Goal: Information Seeking & Learning: Learn about a topic

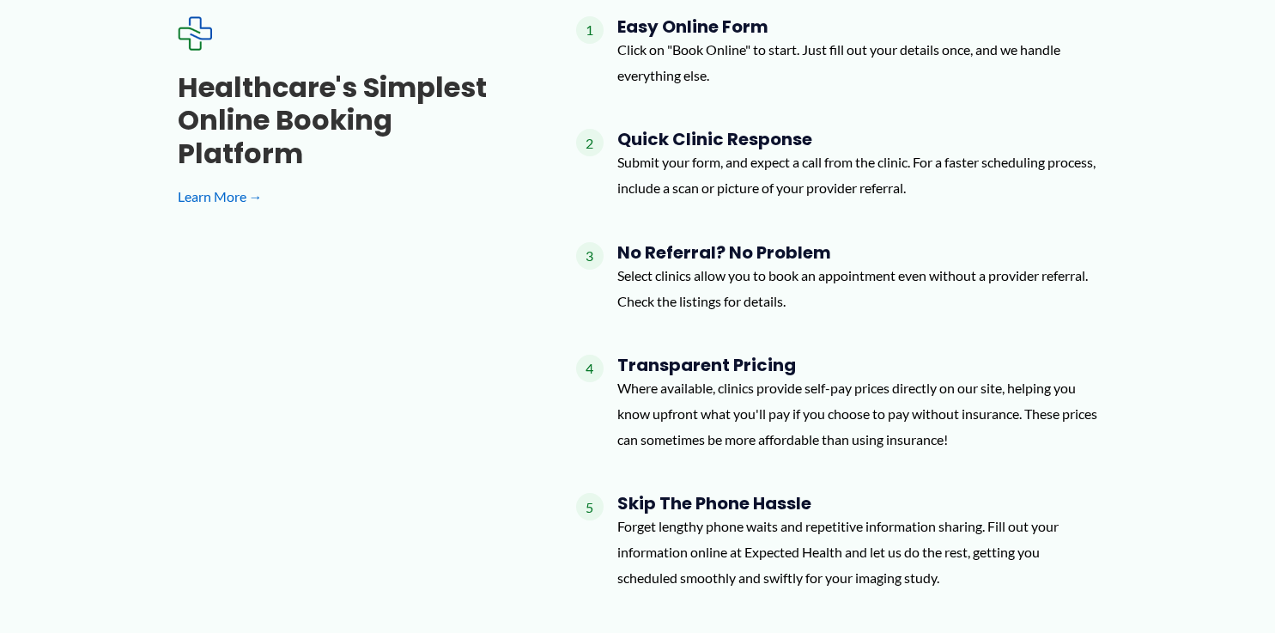
scroll to position [1539, 0]
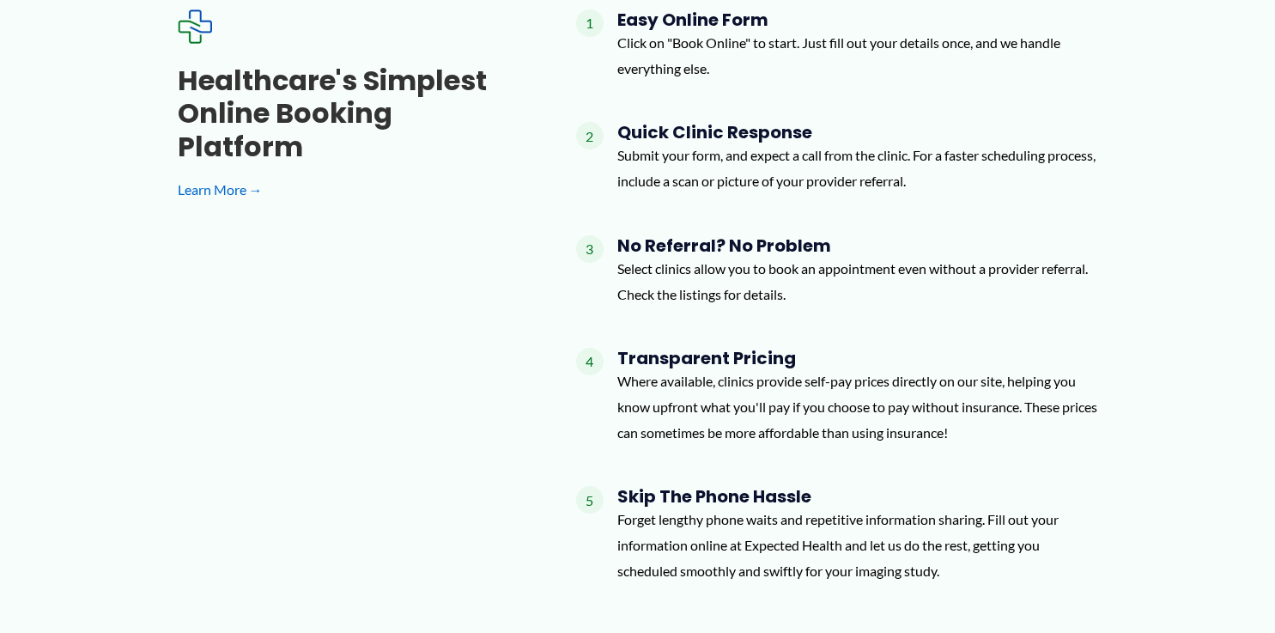
click at [725, 288] on p "Select clinics allow you to book an appointment even without a provider referra…" at bounding box center [857, 281] width 481 height 51
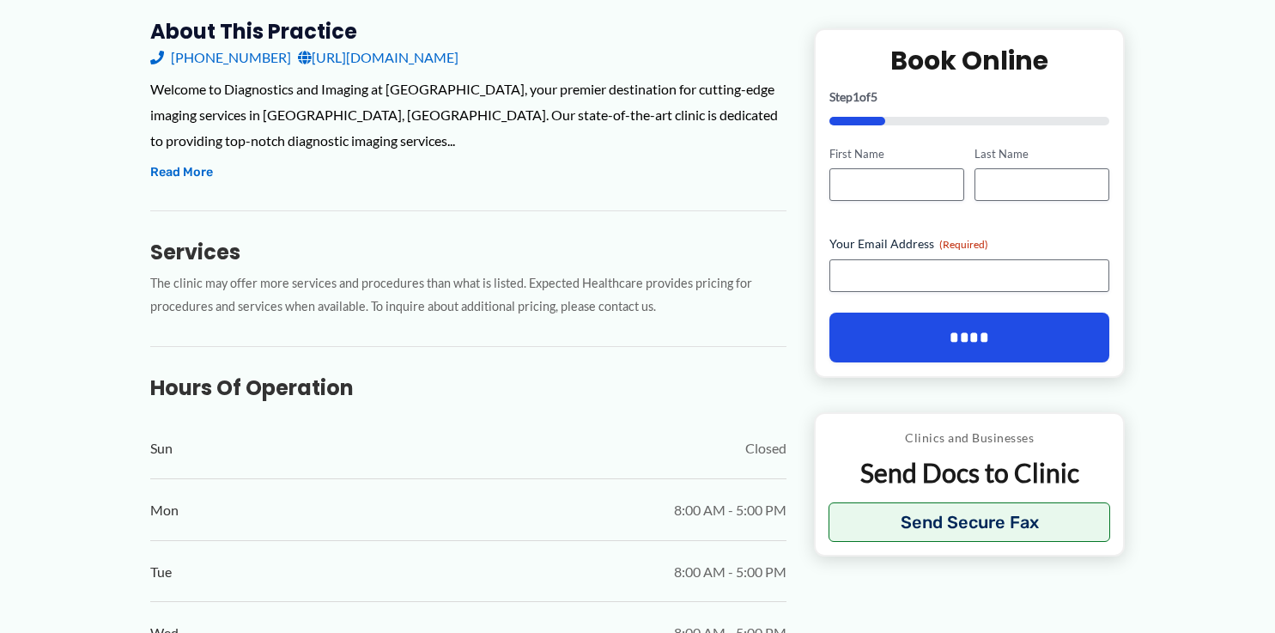
scroll to position [291, 0]
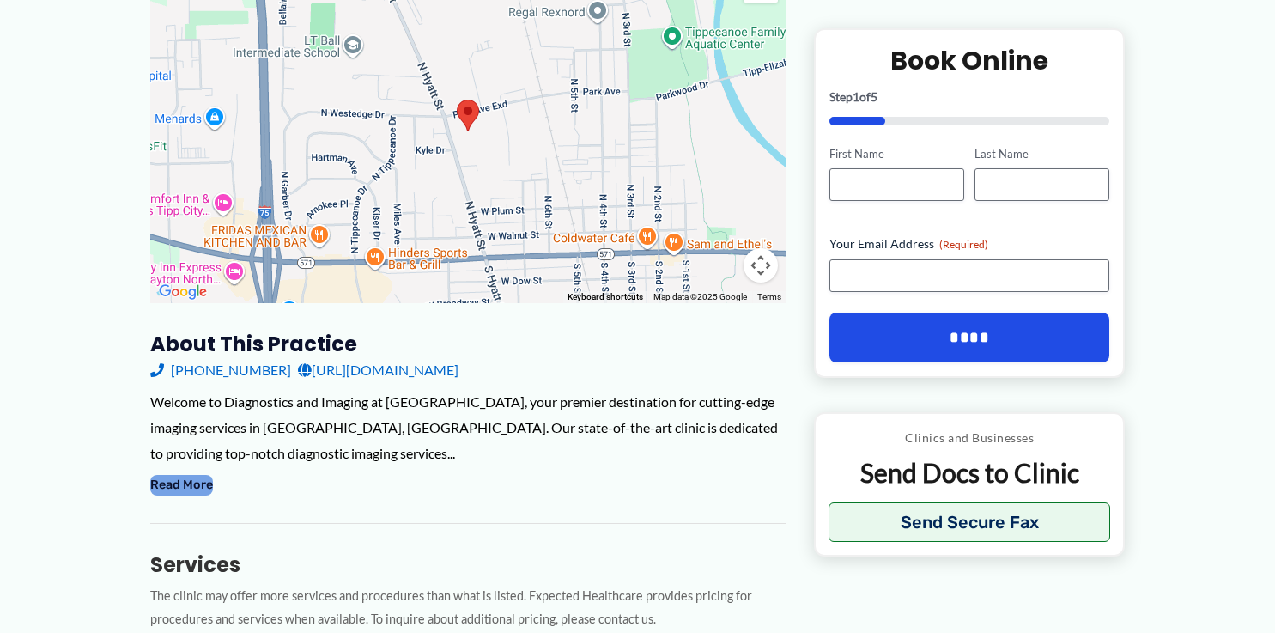
click at [168, 488] on button "Read More" at bounding box center [181, 485] width 63 height 21
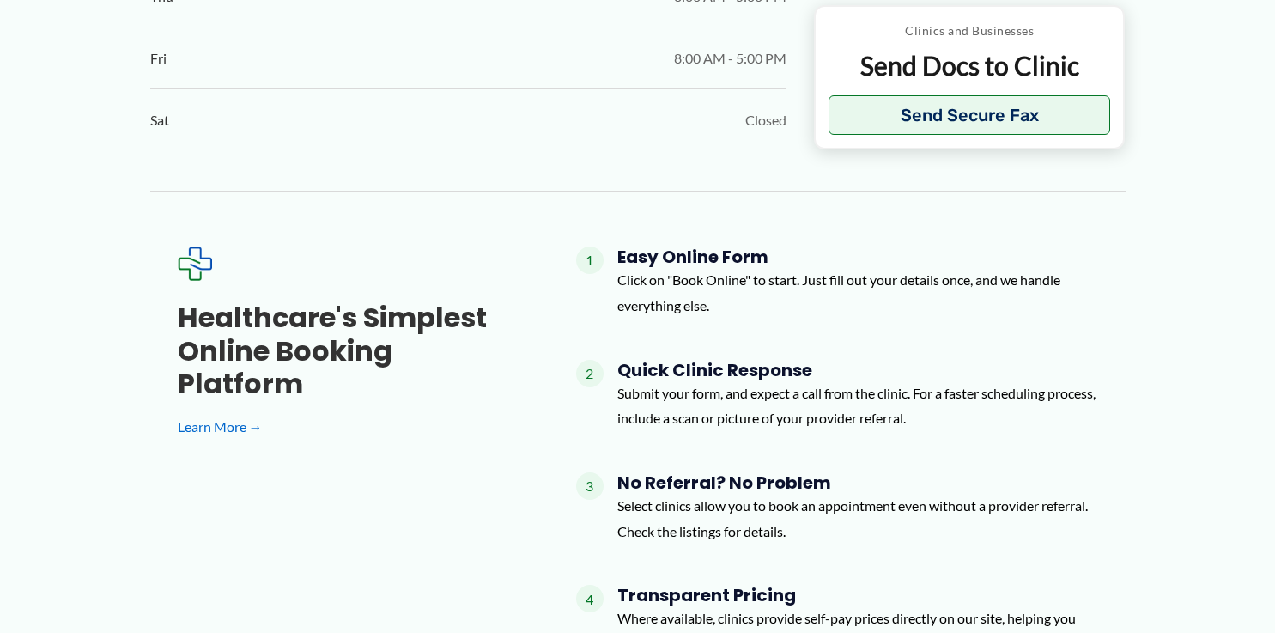
scroll to position [1700, 0]
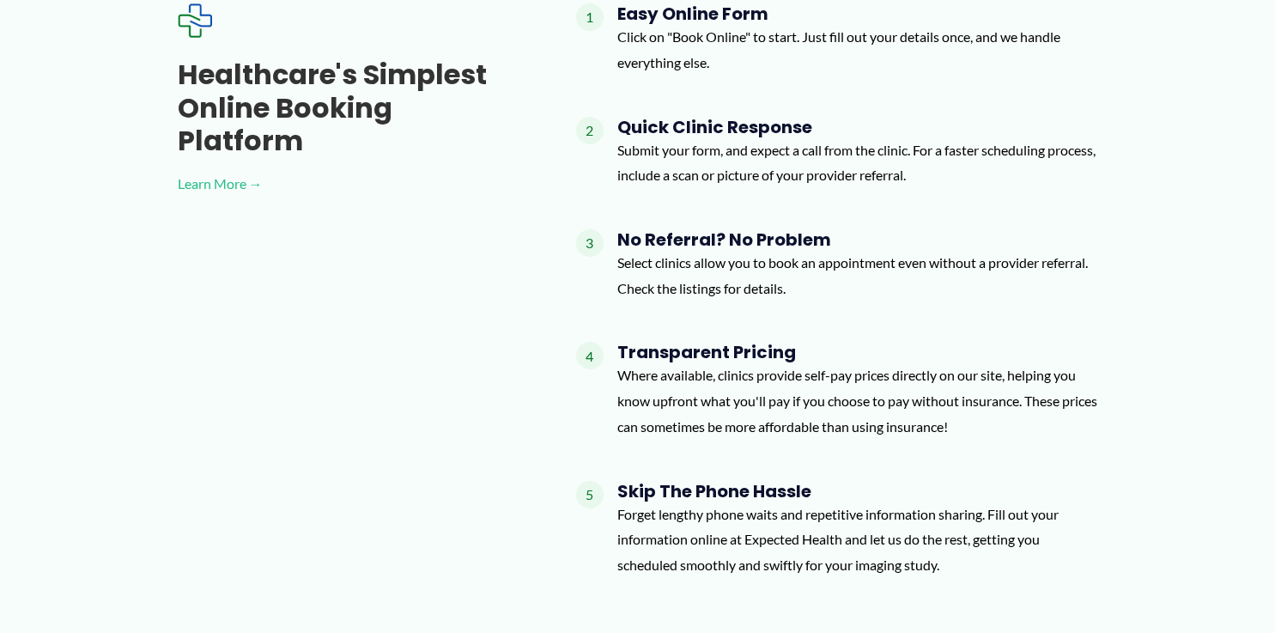
click at [228, 171] on link "Learn More →" at bounding box center [350, 184] width 344 height 26
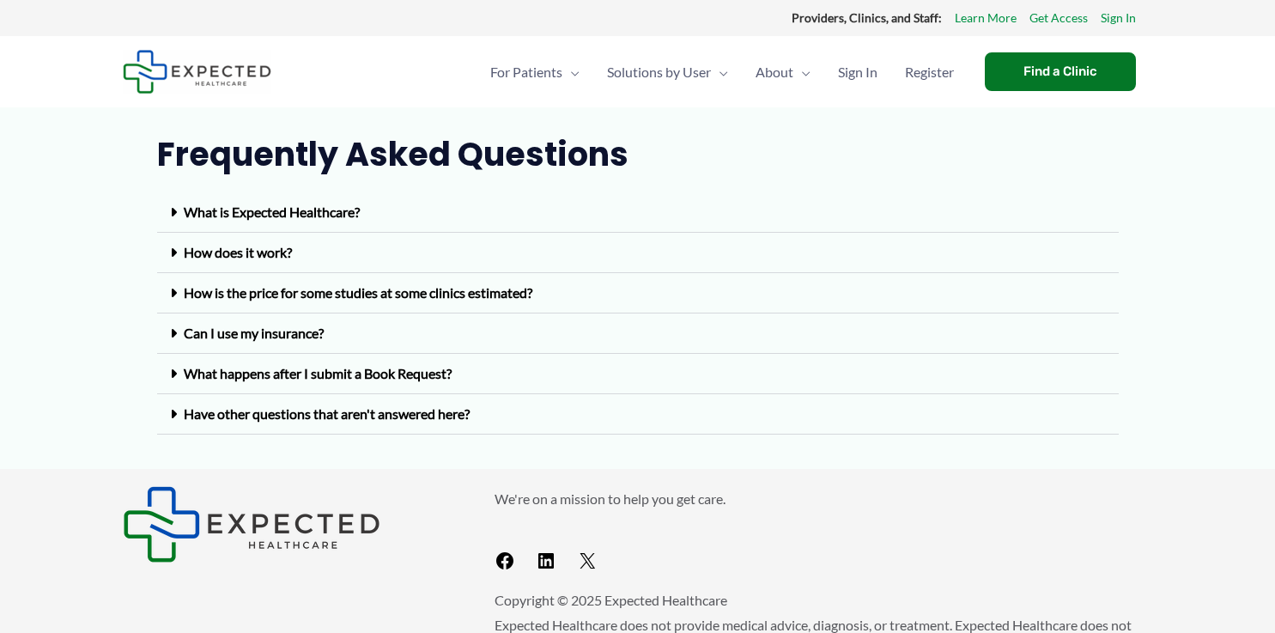
click at [361, 422] on link "Have other questions that aren't answered here?" at bounding box center [327, 413] width 286 height 16
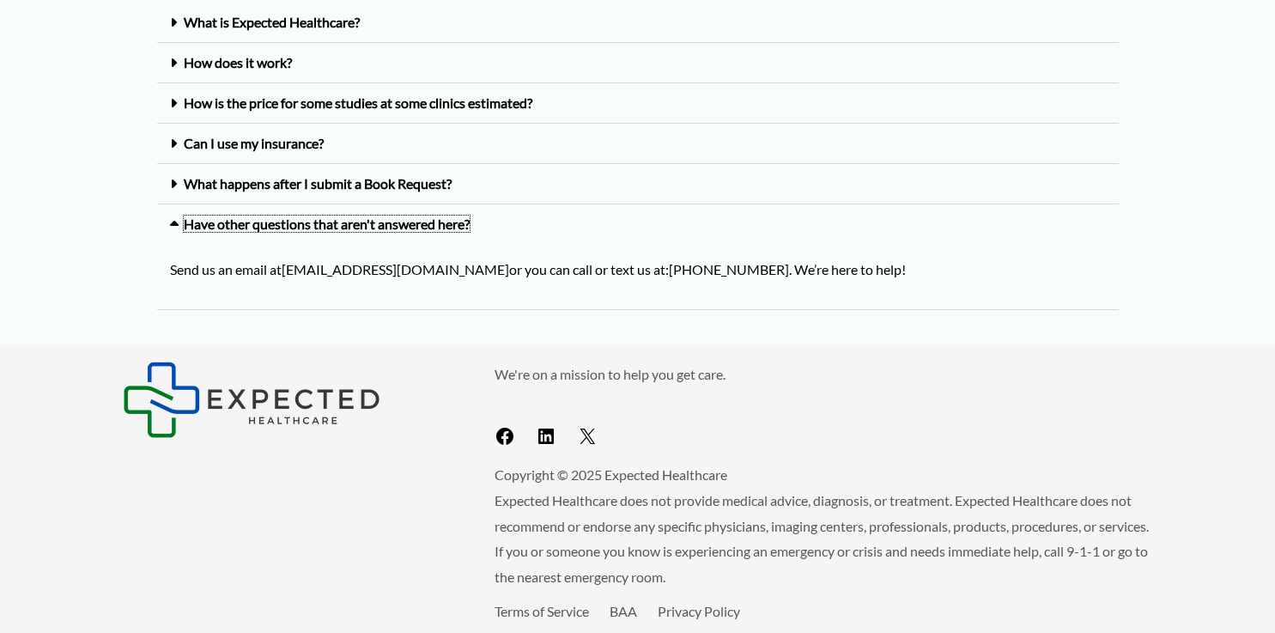
scroll to position [192, 0]
